Goal: Task Accomplishment & Management: Complete application form

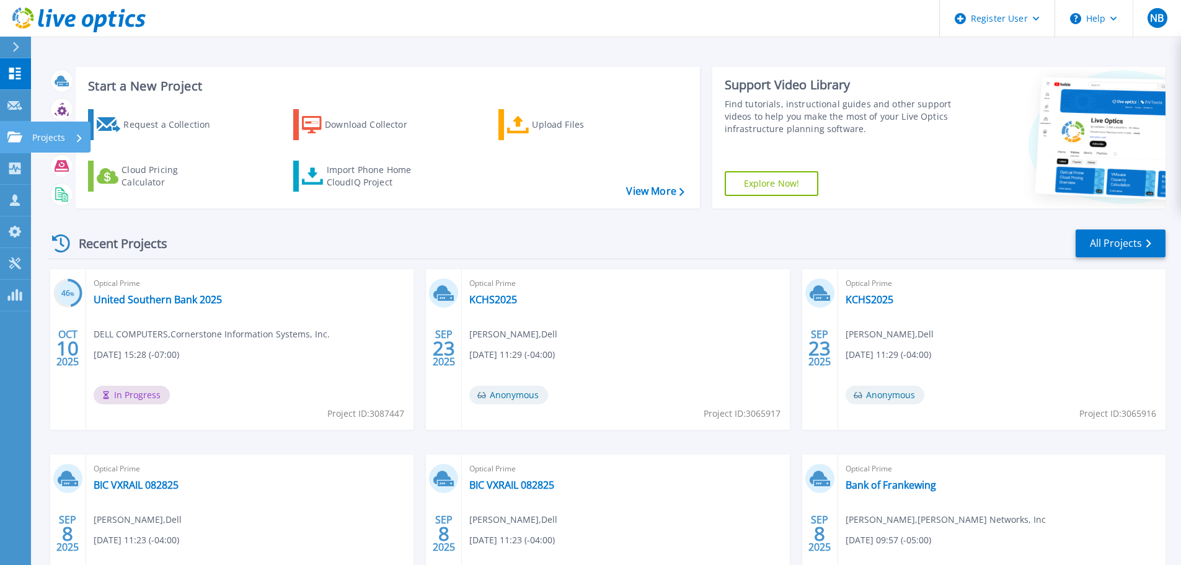
click at [17, 131] on div at bounding box center [14, 136] width 15 height 11
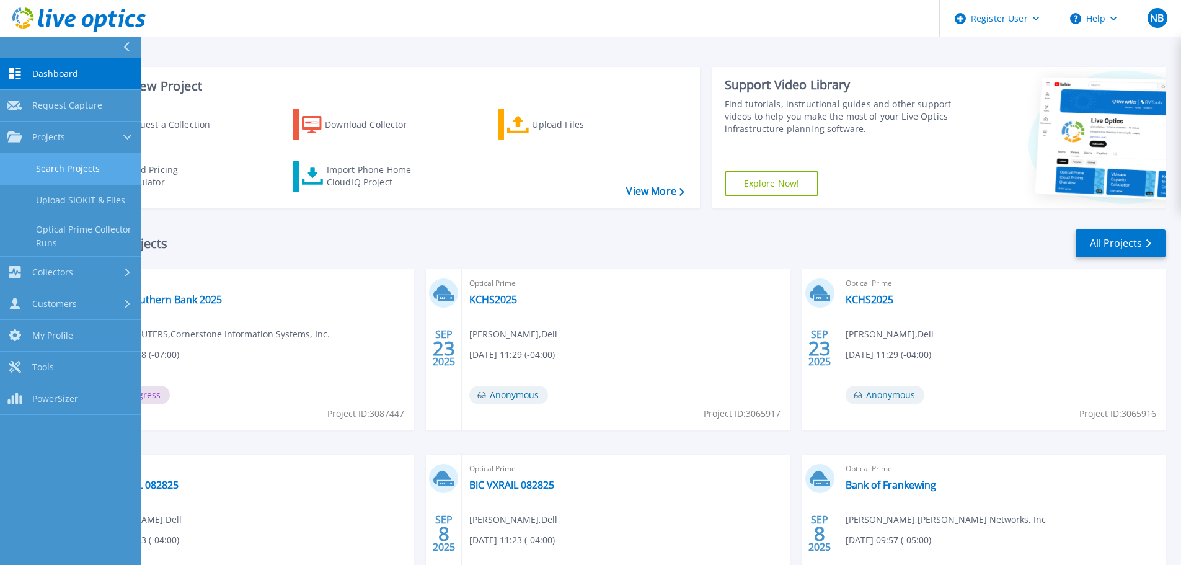
click at [64, 169] on link "Search Projects" at bounding box center [70, 169] width 141 height 32
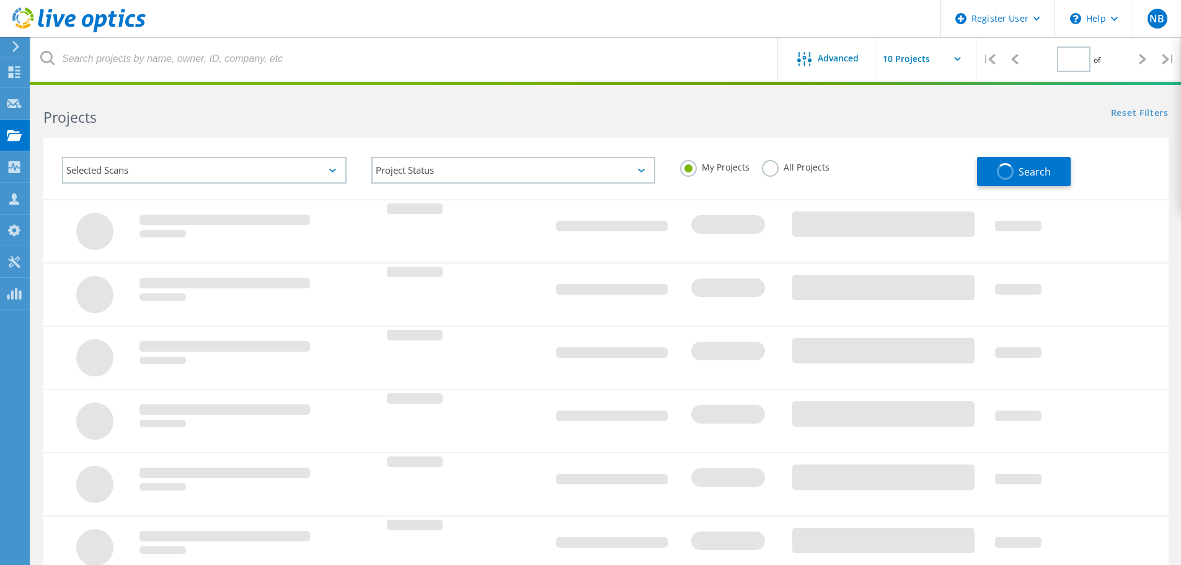
type input "1"
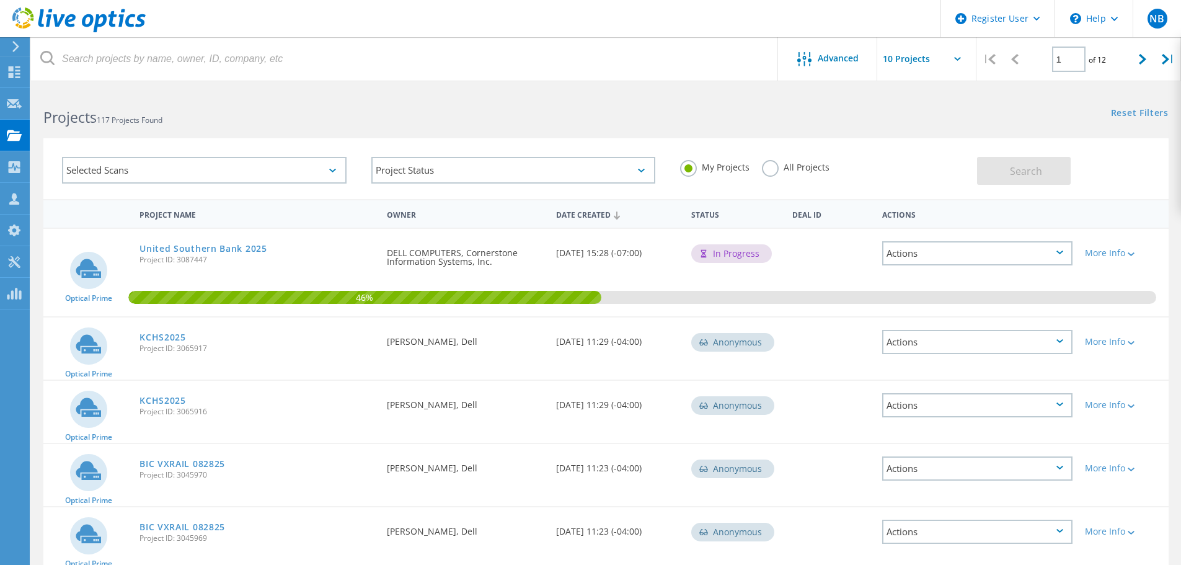
click at [401, 109] on h2 "Projects 117 Projects Found" at bounding box center [318, 117] width 550 height 20
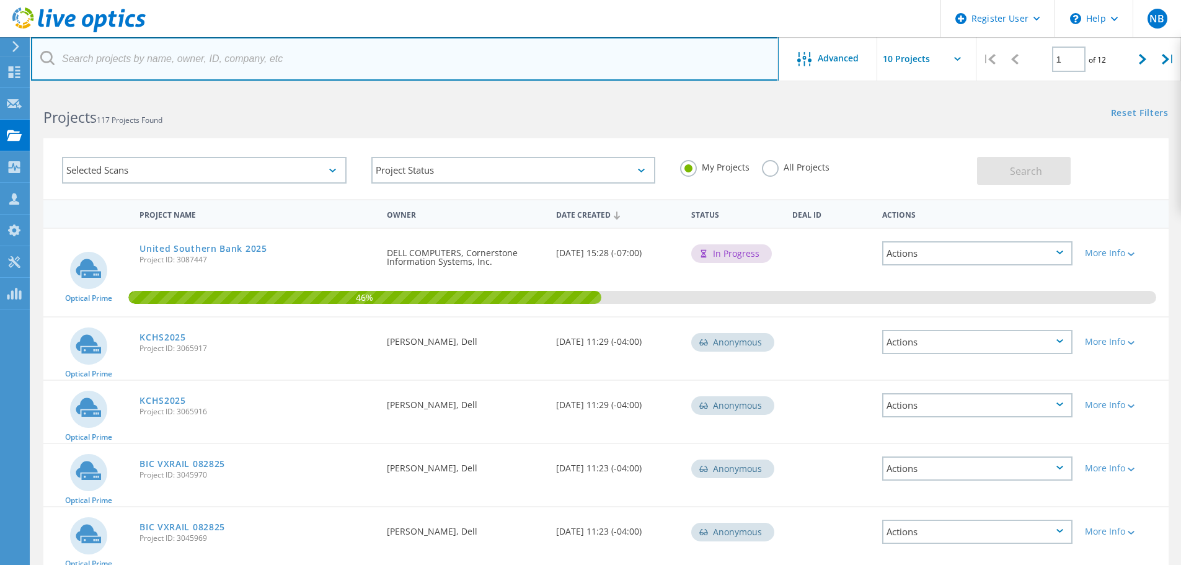
drag, startPoint x: 392, startPoint y: 57, endPoint x: 399, endPoint y: 73, distance: 16.7
click at [392, 57] on input "text" at bounding box center [405, 58] width 748 height 43
paste input "trichard@murakami-usa.com"
type input "trichard@murakami-usa.com"
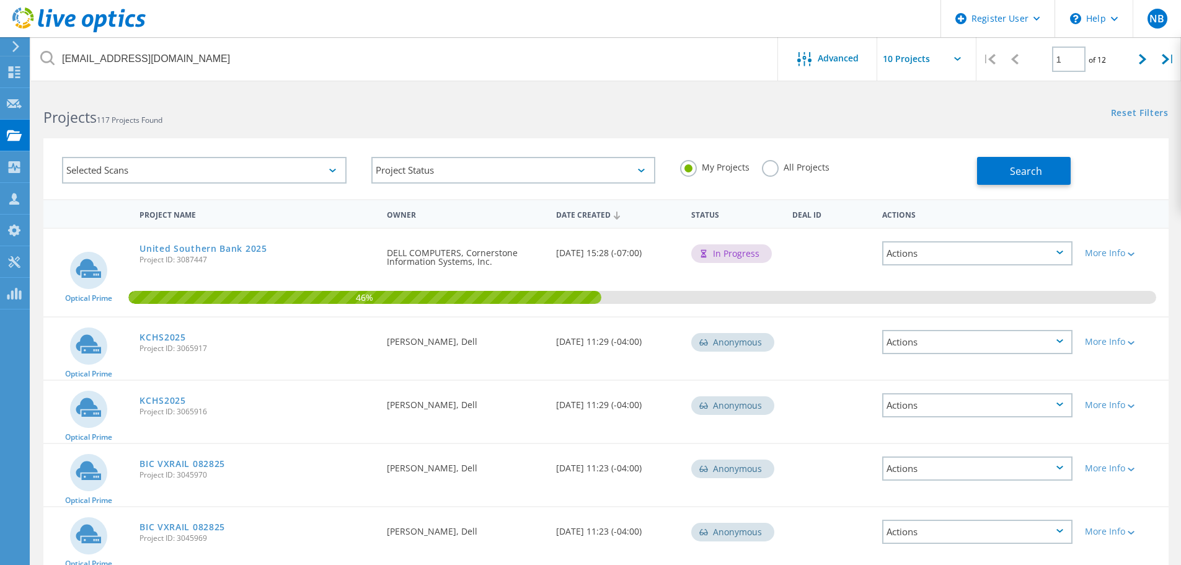
click at [778, 161] on label "All Projects" at bounding box center [796, 166] width 68 height 12
click at [0, 0] on input "All Projects" at bounding box center [0, 0] width 0 height 0
click at [1040, 157] on button "Search" at bounding box center [1024, 171] width 94 height 28
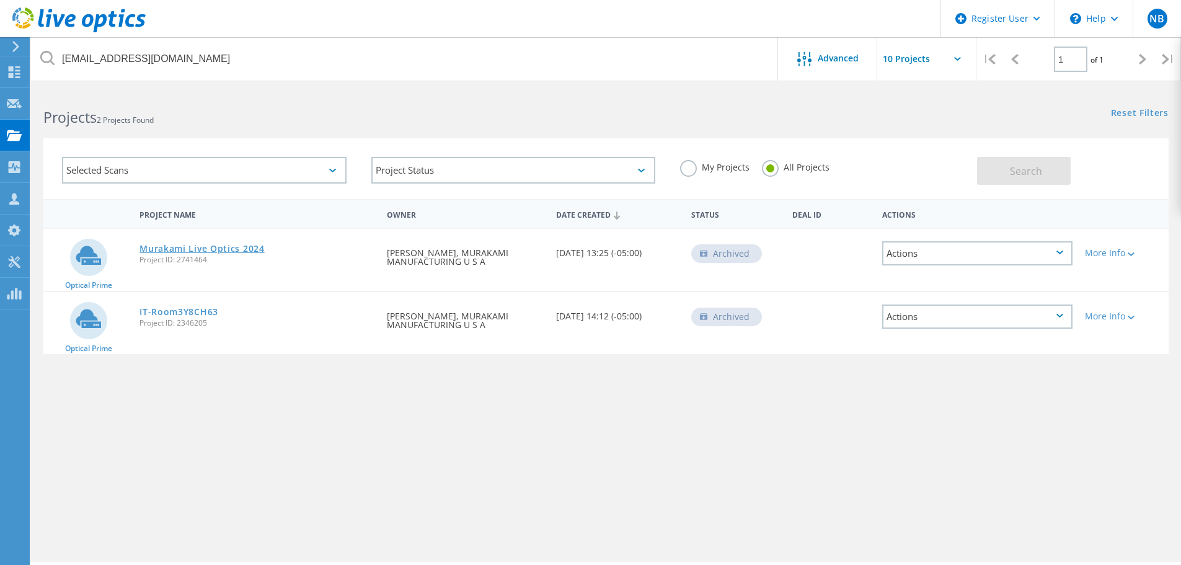
click at [186, 244] on link "Murakami Live Optics 2024" at bounding box center [202, 248] width 125 height 9
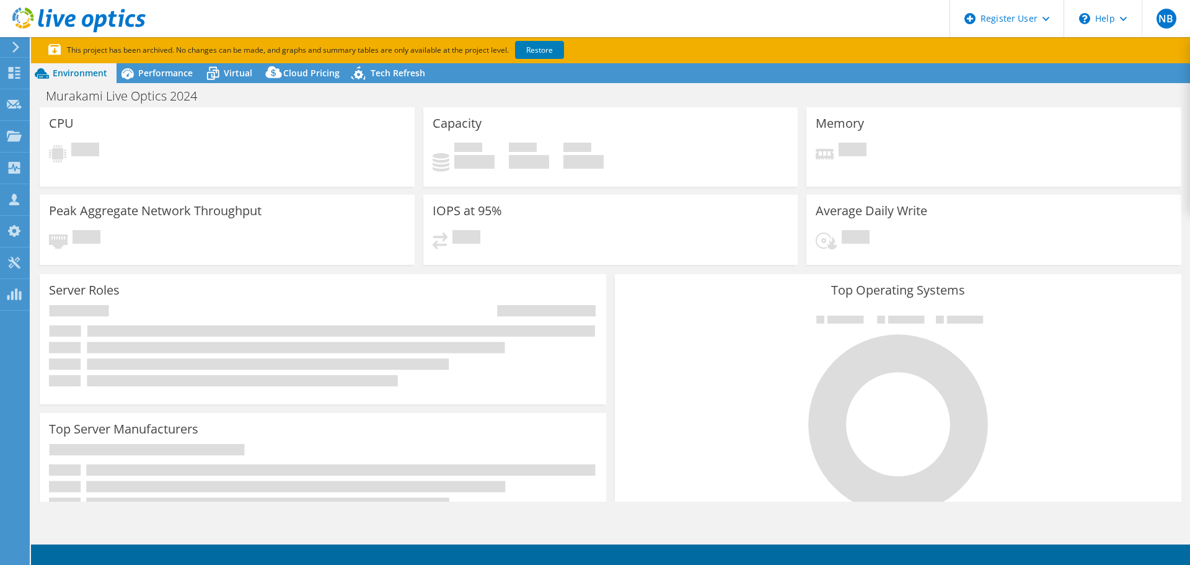
select select "USD"
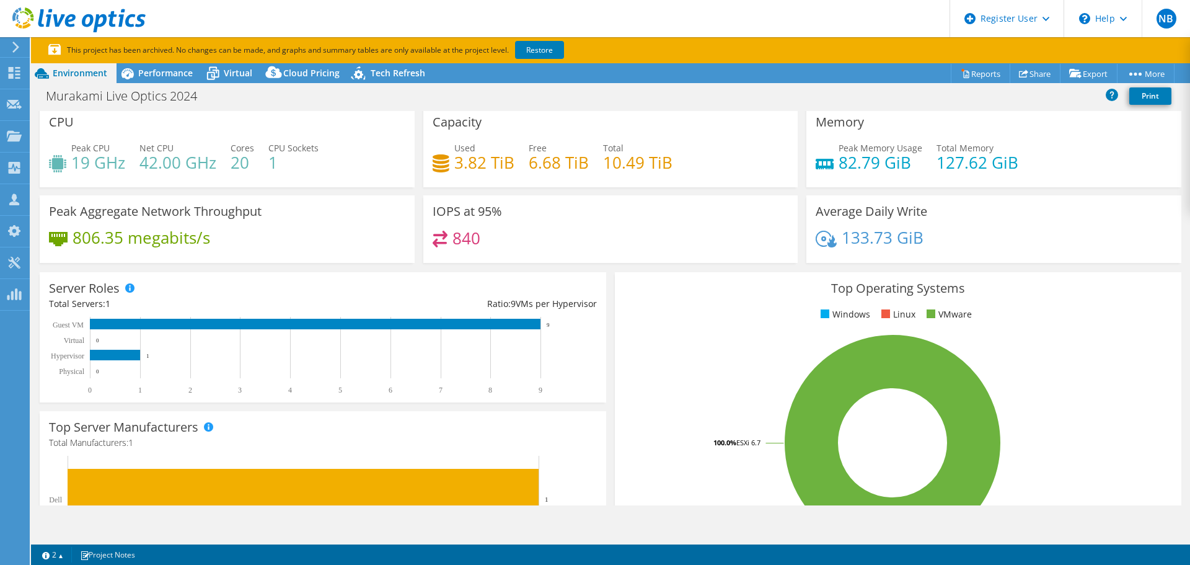
scroll to position [6, 0]
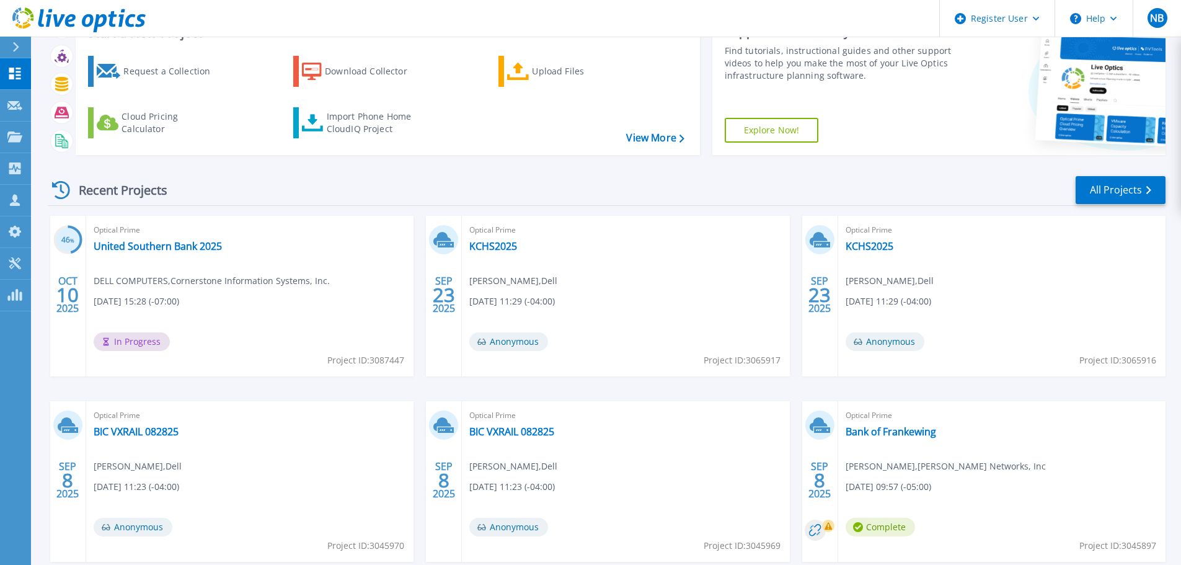
scroll to position [62, 0]
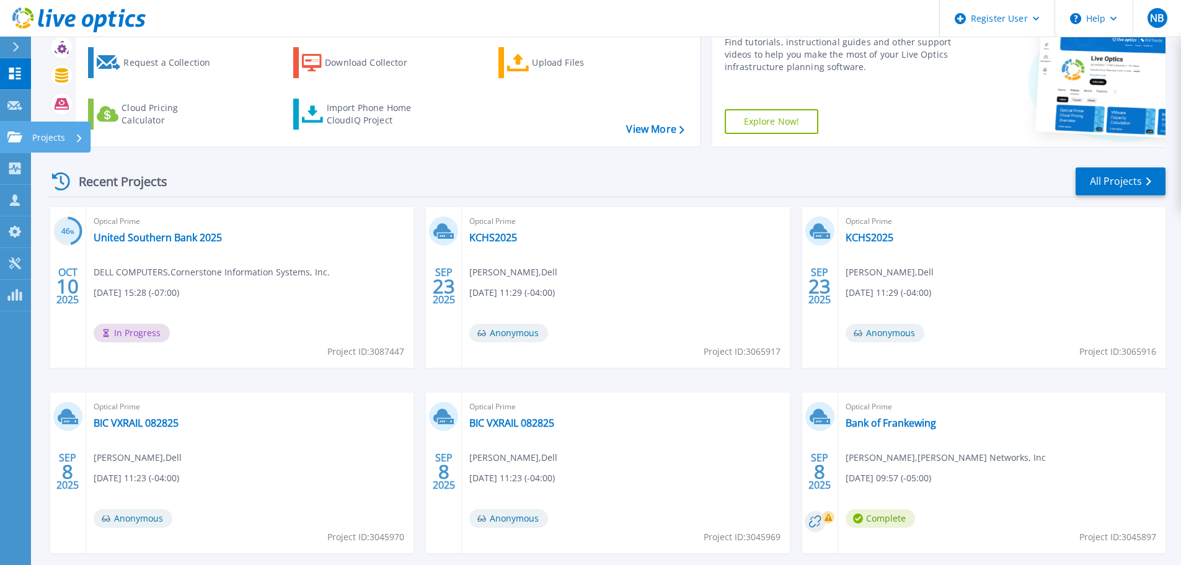
click at [18, 138] on icon at bounding box center [14, 136] width 15 height 11
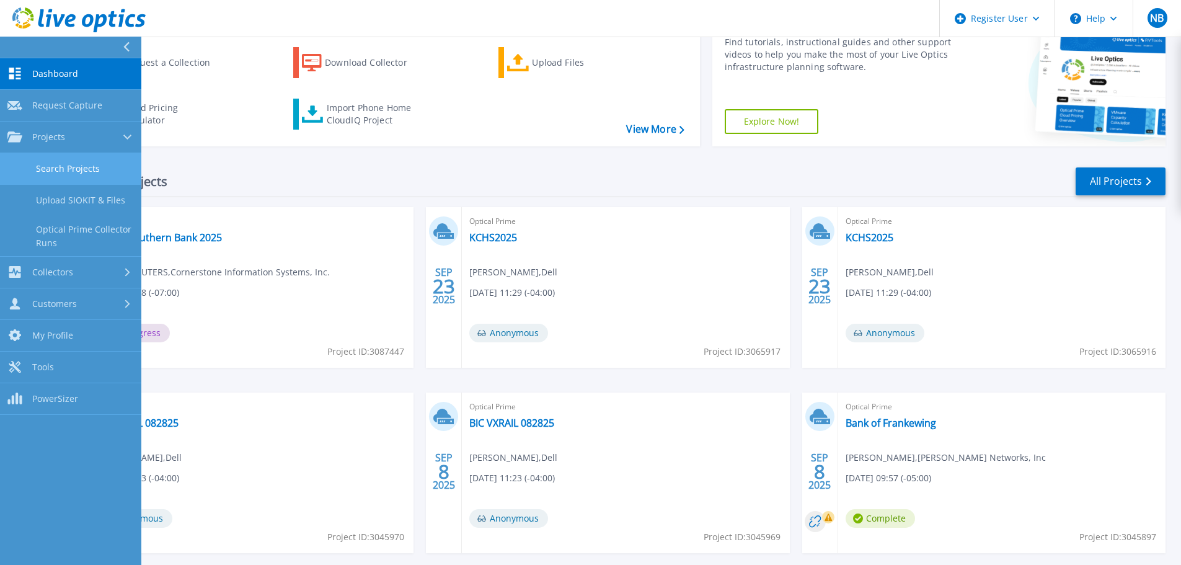
click at [89, 180] on link "Search Projects" at bounding box center [70, 169] width 141 height 32
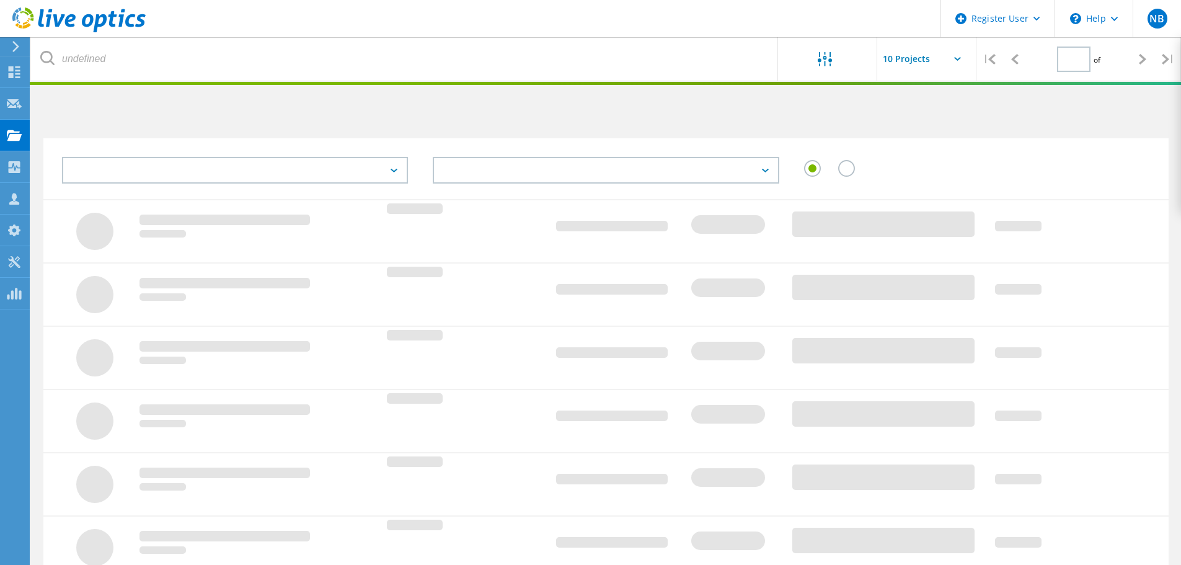
type input "1"
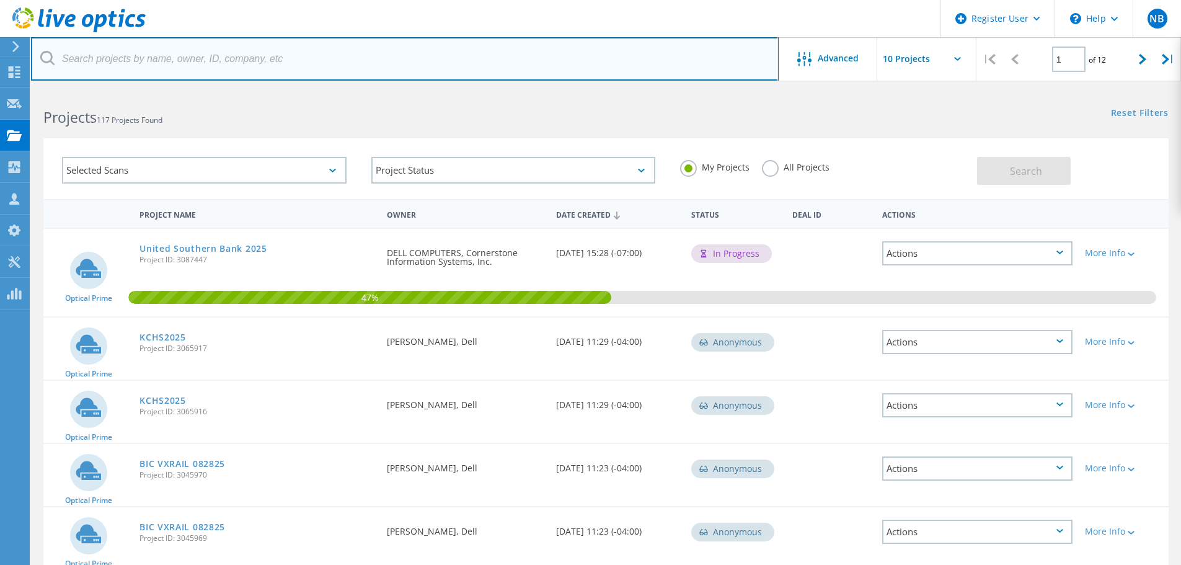
click at [362, 56] on input "text" at bounding box center [405, 58] width 748 height 43
paste input "trichard@murakami-usa.com"
type input "trichard@murakami-usa.com"
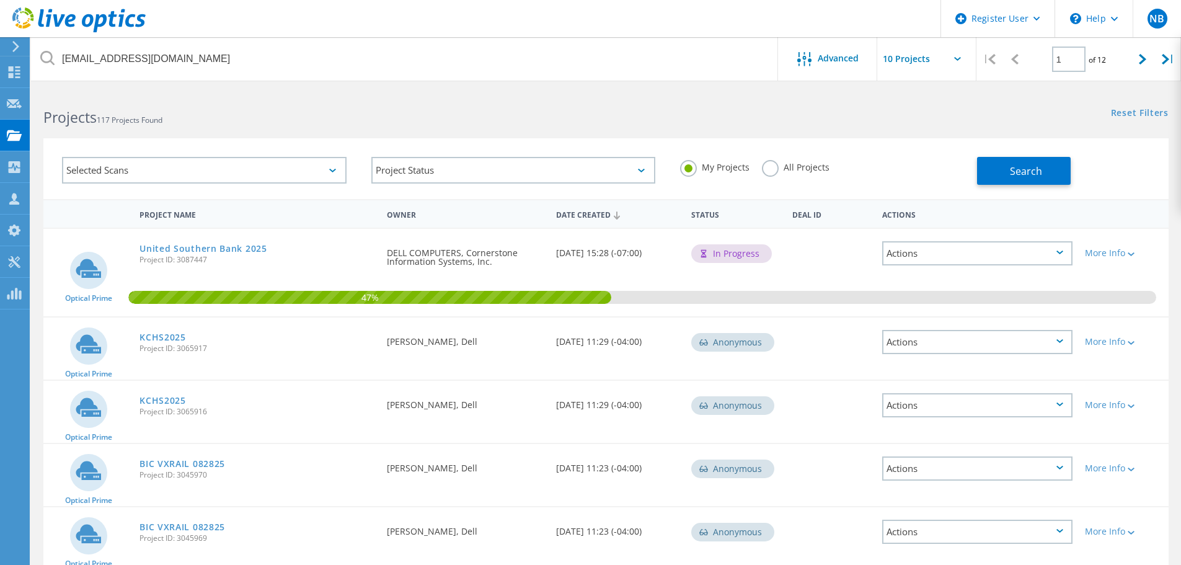
drag, startPoint x: 753, startPoint y: 184, endPoint x: 761, endPoint y: 172, distance: 14.6
click at [755, 180] on div "My Projects All Projects" at bounding box center [822, 167] width 309 height 46
click at [762, 171] on div "All Projects" at bounding box center [796, 169] width 68 height 18
click at [763, 171] on label "All Projects" at bounding box center [796, 166] width 68 height 12
click at [0, 0] on input "All Projects" at bounding box center [0, 0] width 0 height 0
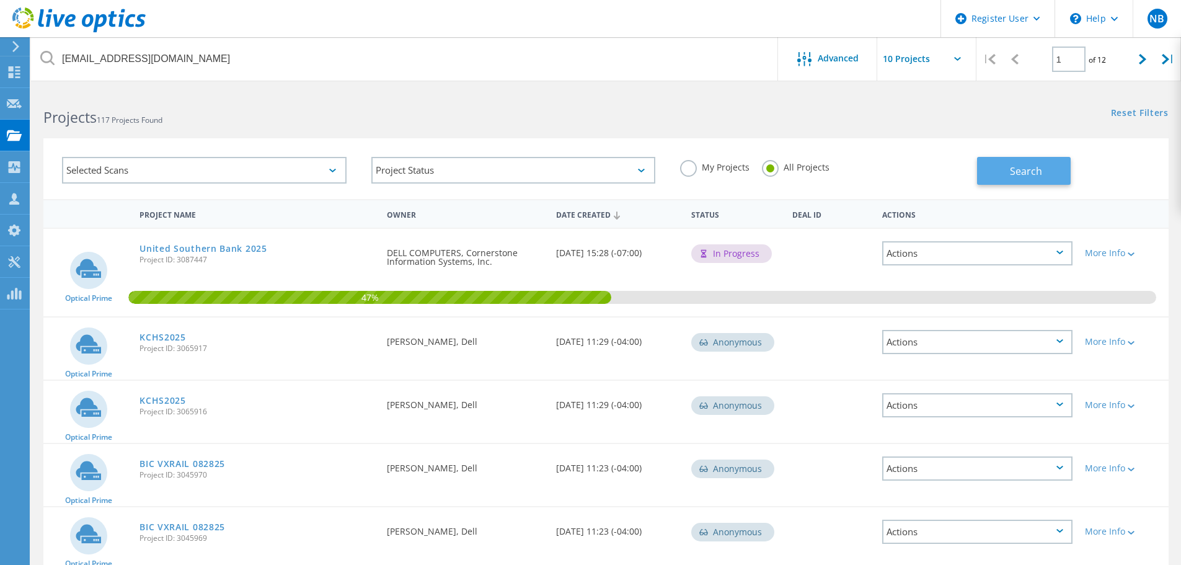
click at [1001, 172] on button "Search" at bounding box center [1024, 171] width 94 height 28
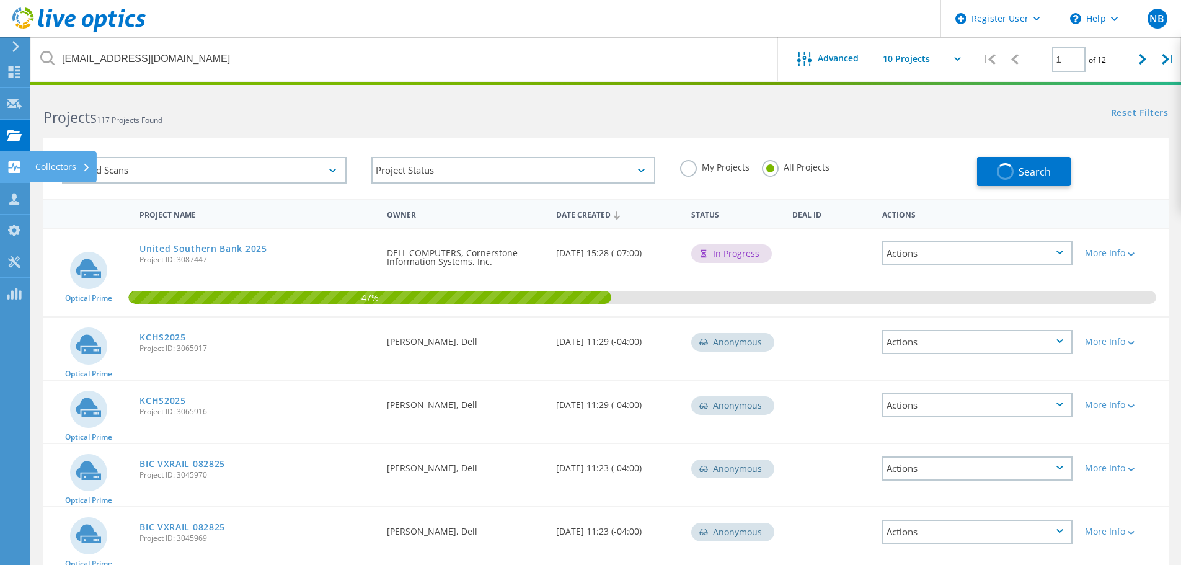
click at [14, 164] on use at bounding box center [15, 167] width 12 height 12
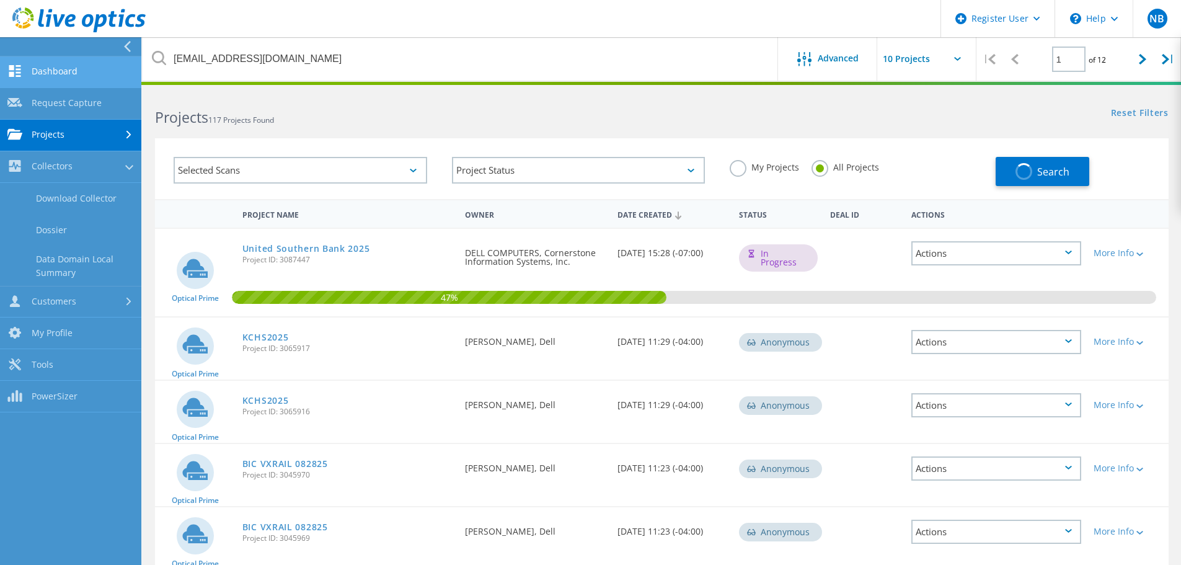
click at [64, 84] on link "Dashboard" at bounding box center [70, 72] width 141 height 32
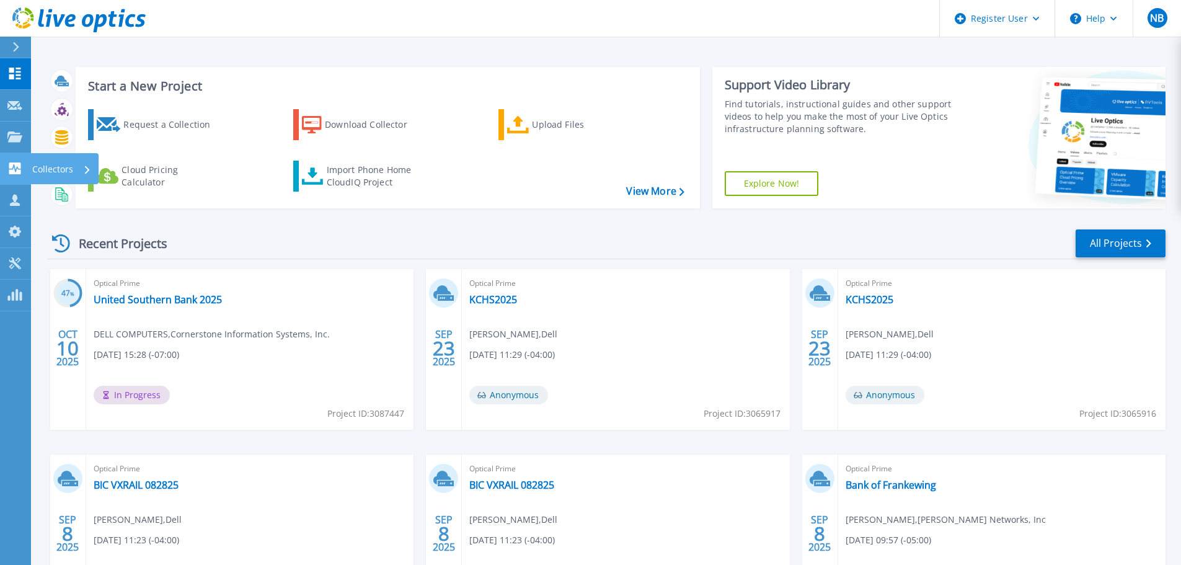
click at [6, 166] on link "Collectors Collectors" at bounding box center [15, 169] width 31 height 32
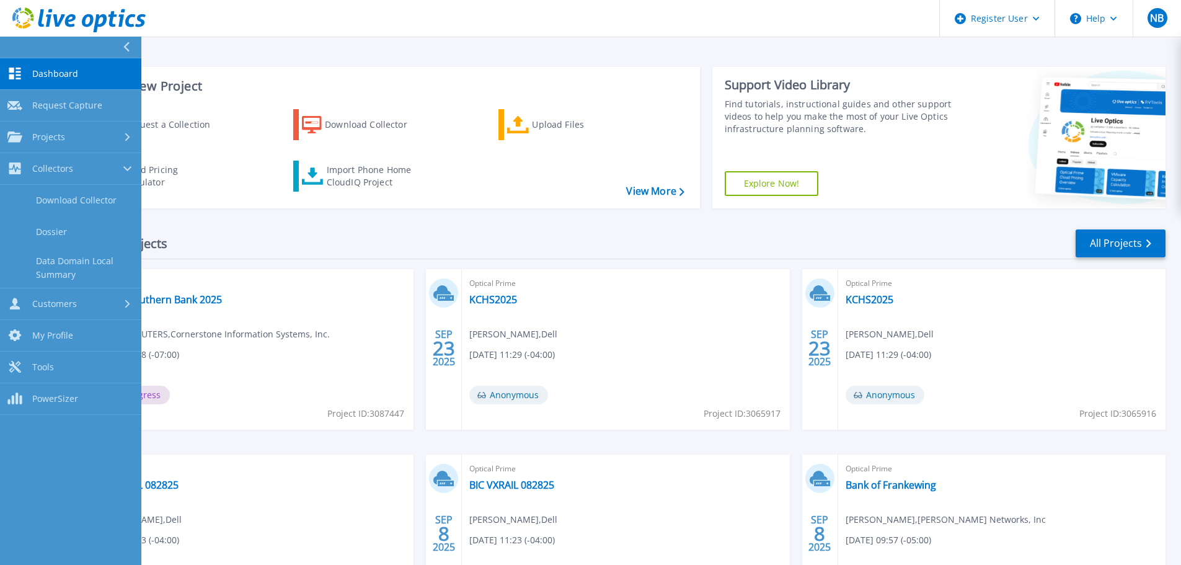
click at [19, 18] on icon at bounding box center [78, 19] width 133 height 25
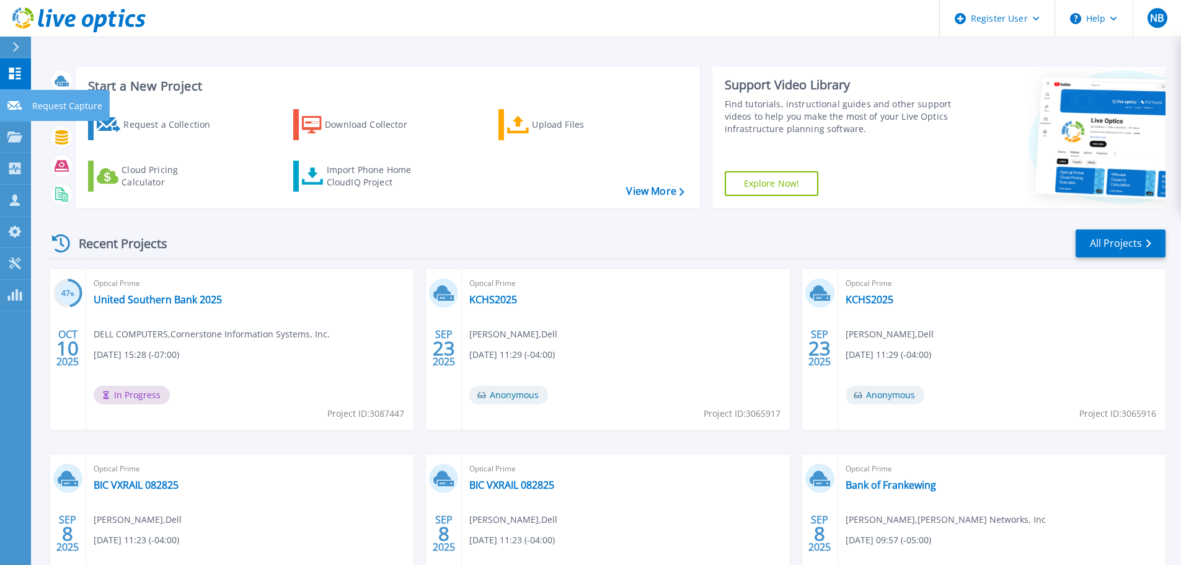
click at [24, 102] on link "Request Capture Request Capture" at bounding box center [15, 106] width 31 height 32
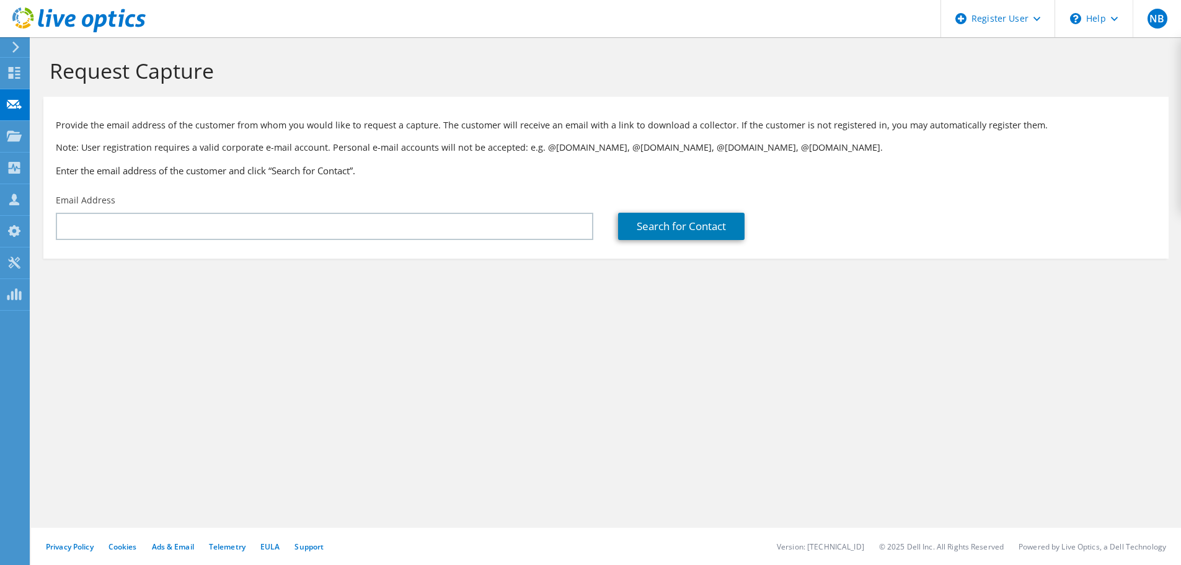
click at [176, 241] on div "Email Address" at bounding box center [324, 217] width 562 height 58
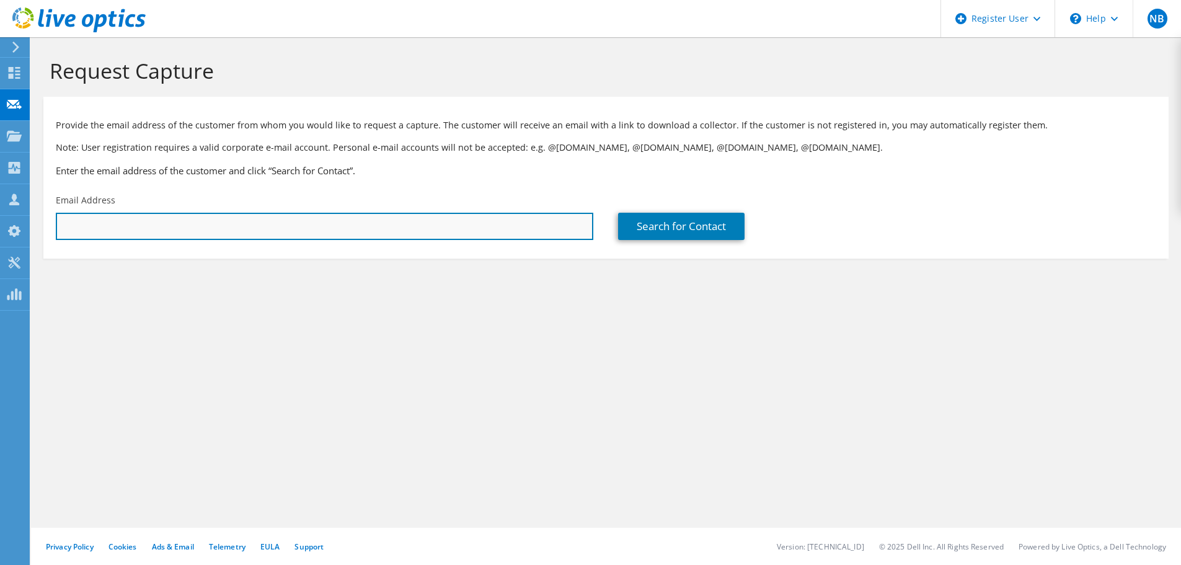
click at [197, 227] on input "text" at bounding box center [325, 226] width 538 height 27
paste input "trichard@murakami-usa.com"
type input "trichard@murakami-usa.com"
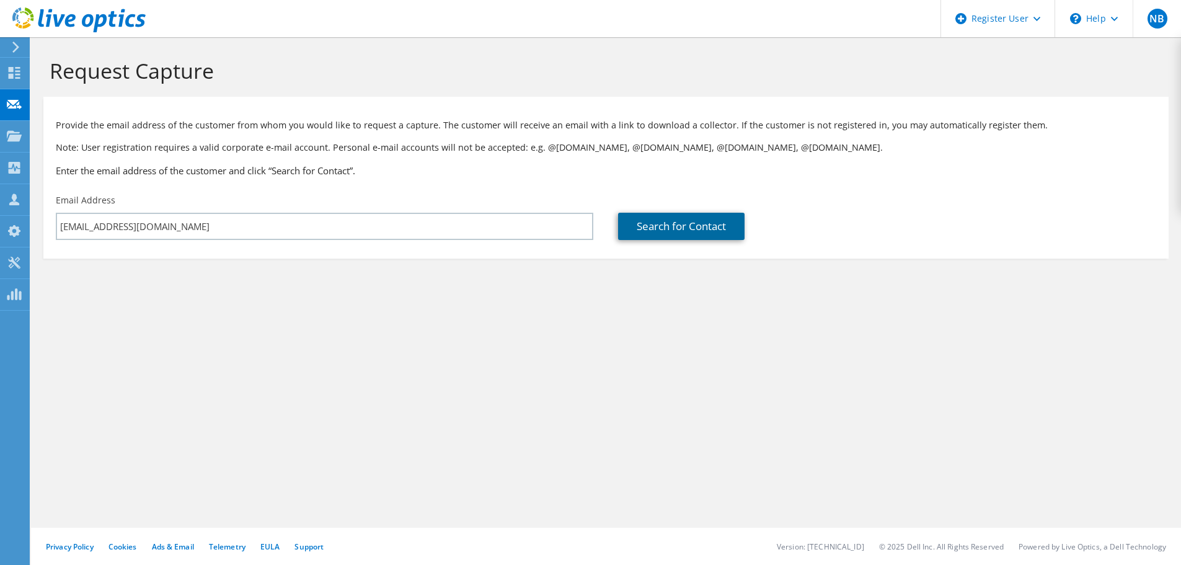
click at [719, 236] on link "Search for Contact" at bounding box center [681, 226] width 126 height 27
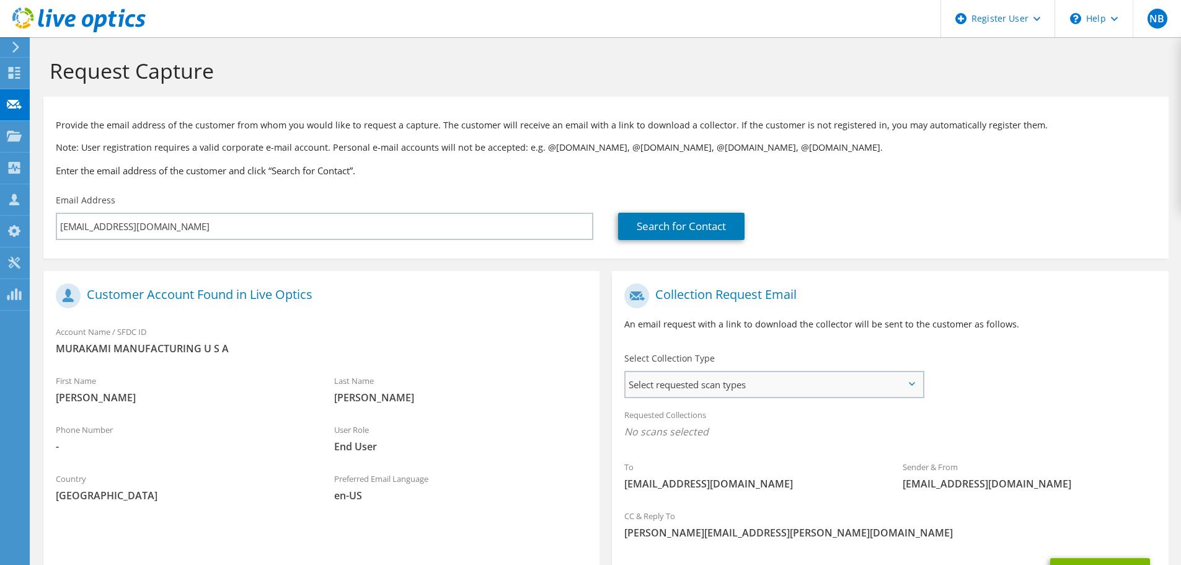
drag, startPoint x: 755, startPoint y: 401, endPoint x: 755, endPoint y: 386, distance: 15.5
click at [755, 401] on div "Select Collection Type Select requested scan types Server Virtualization Optica…" at bounding box center [774, 374] width 324 height 56
click at [755, 384] on span "Select requested scan types" at bounding box center [774, 384] width 297 height 25
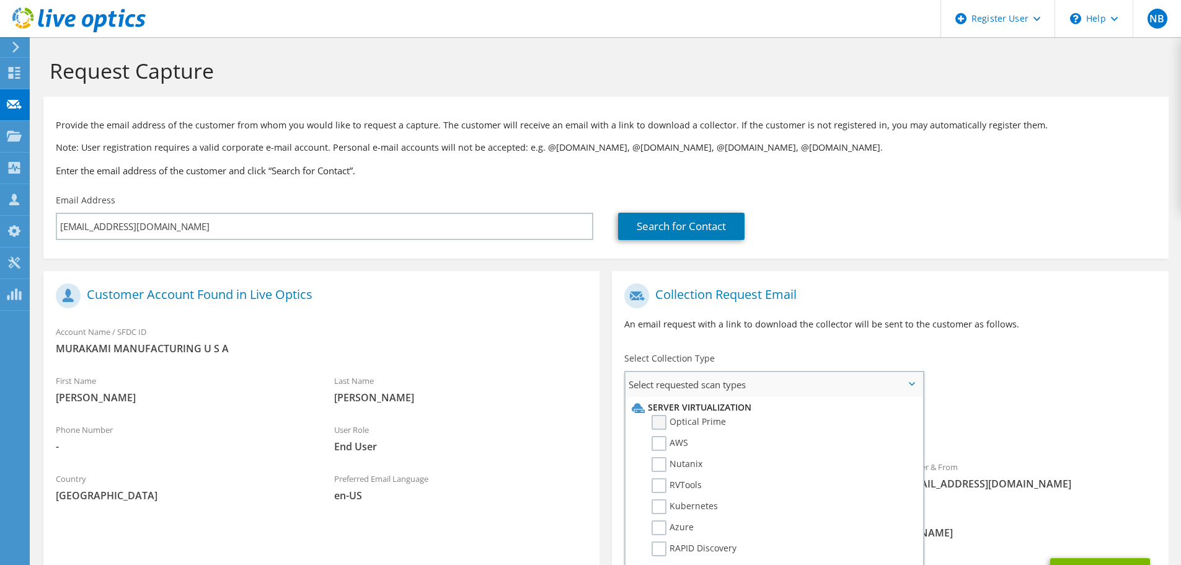
click at [663, 425] on label "Optical Prime" at bounding box center [689, 422] width 74 height 15
click at [0, 0] on input "Optical Prime" at bounding box center [0, 0] width 0 height 0
click at [1057, 368] on div "To trichard@murakami-usa.com Sender & From liveoptics@liveoptics.com" at bounding box center [890, 391] width 556 height 229
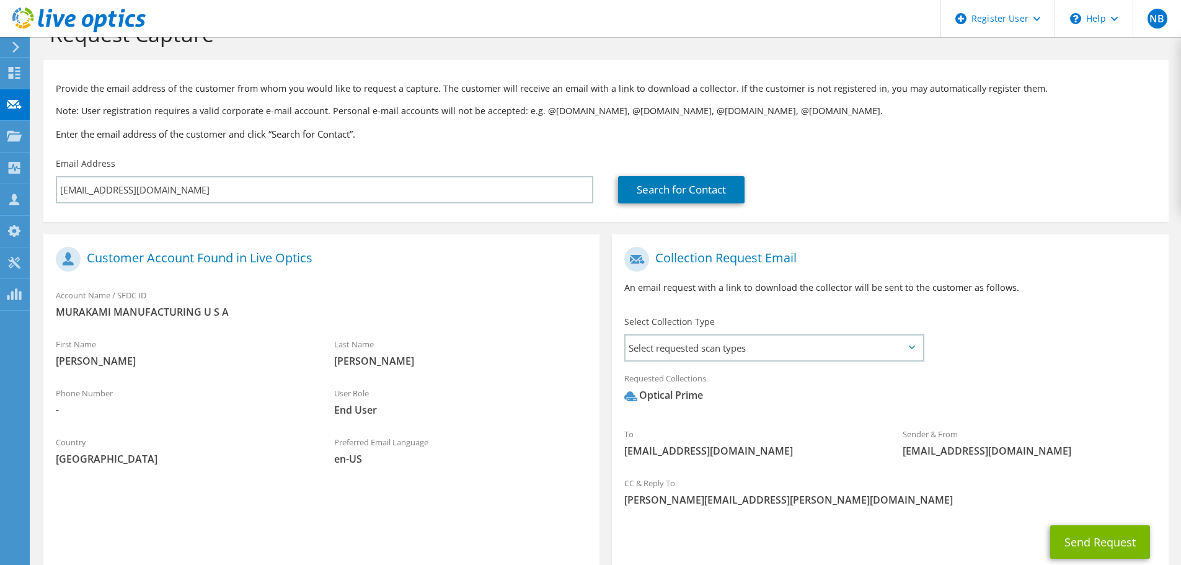
scroll to position [62, 0]
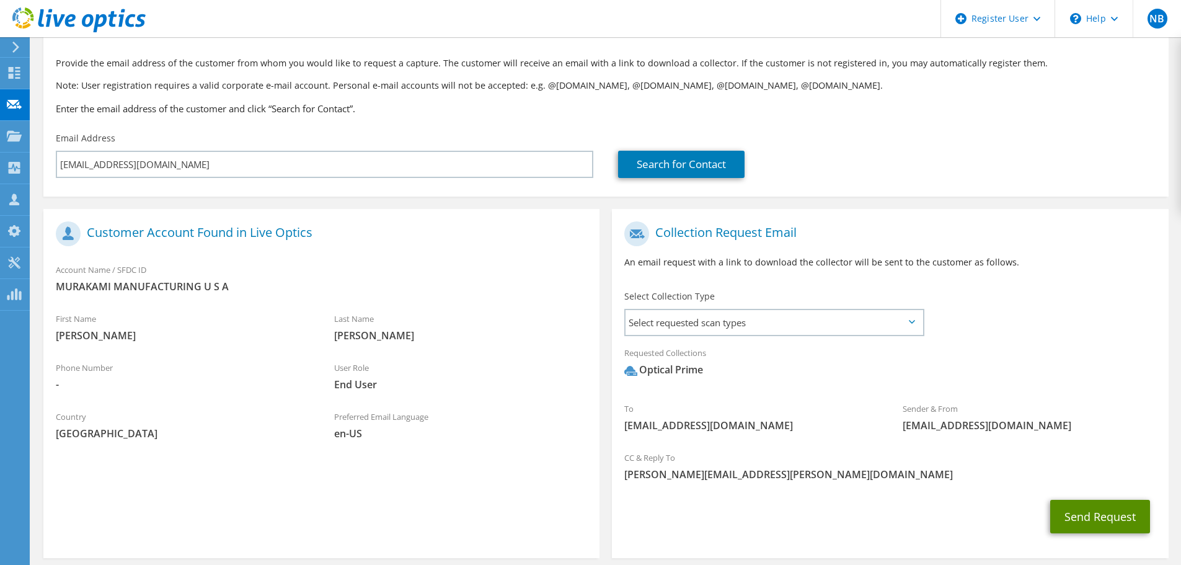
click at [1059, 512] on button "Send Request" at bounding box center [1100, 516] width 100 height 33
